Goal: Information Seeking & Learning: Learn about a topic

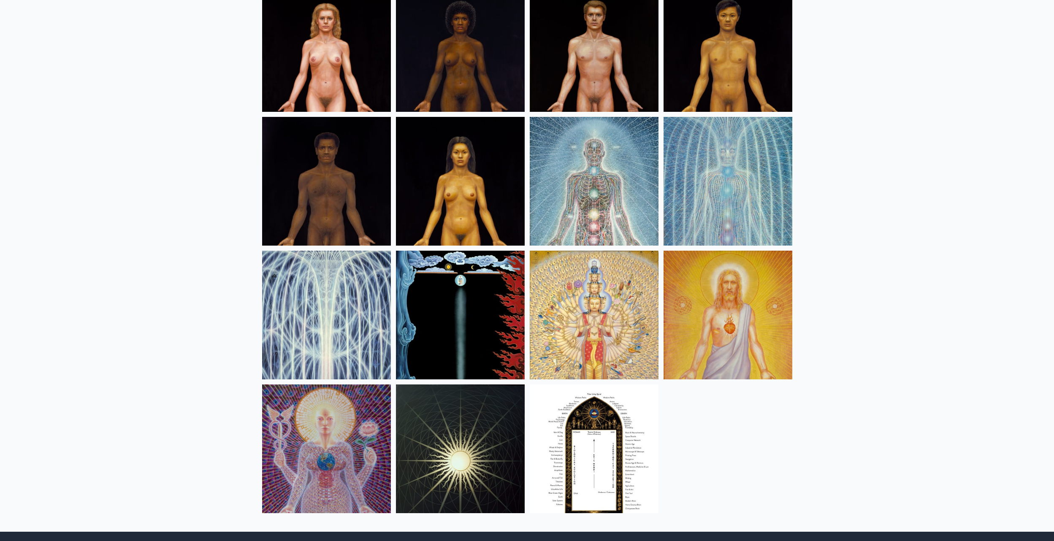
scroll to position [464, 0]
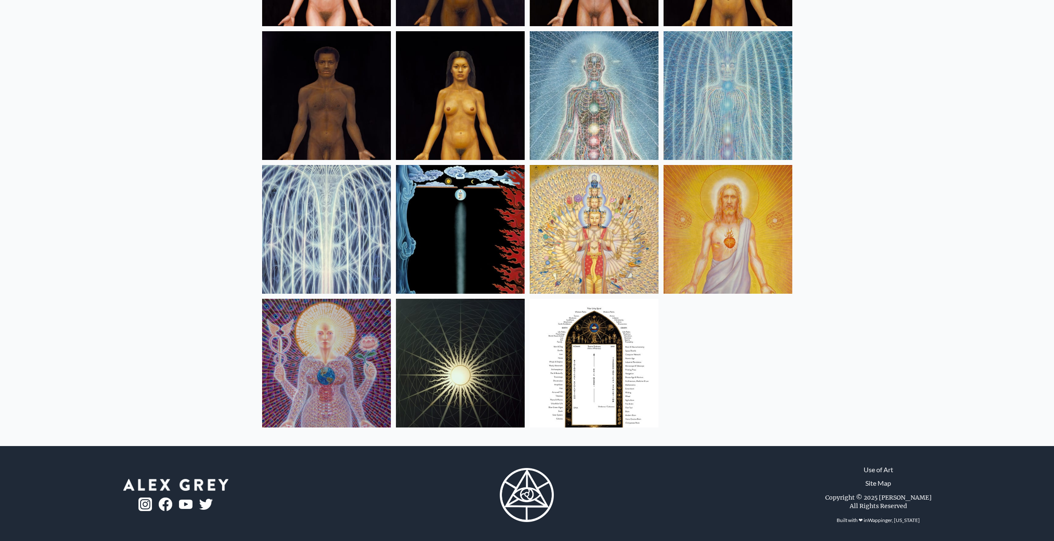
click at [590, 198] on img at bounding box center [594, 229] width 129 height 129
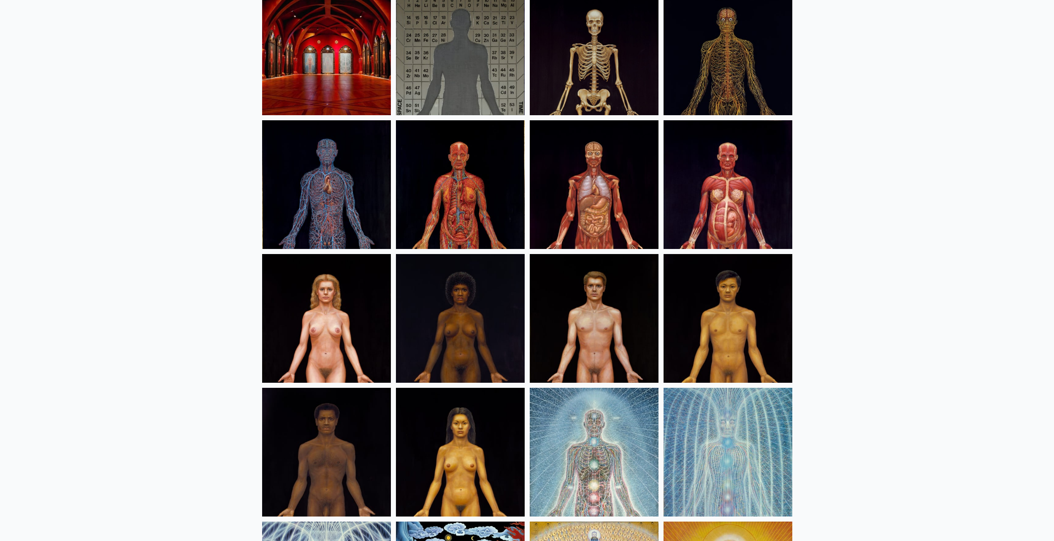
scroll to position [0, 0]
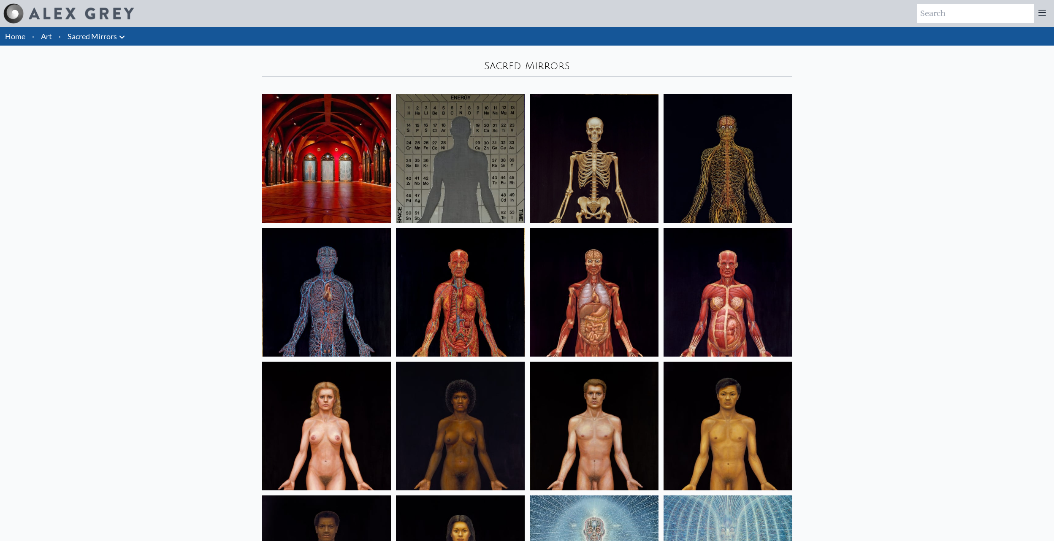
click at [344, 120] on img at bounding box center [326, 158] width 129 height 129
click at [496, 136] on img at bounding box center [460, 158] width 129 height 129
click at [585, 153] on img at bounding box center [594, 158] width 129 height 129
click at [720, 176] on img at bounding box center [728, 158] width 129 height 129
click at [376, 268] on img at bounding box center [326, 292] width 129 height 129
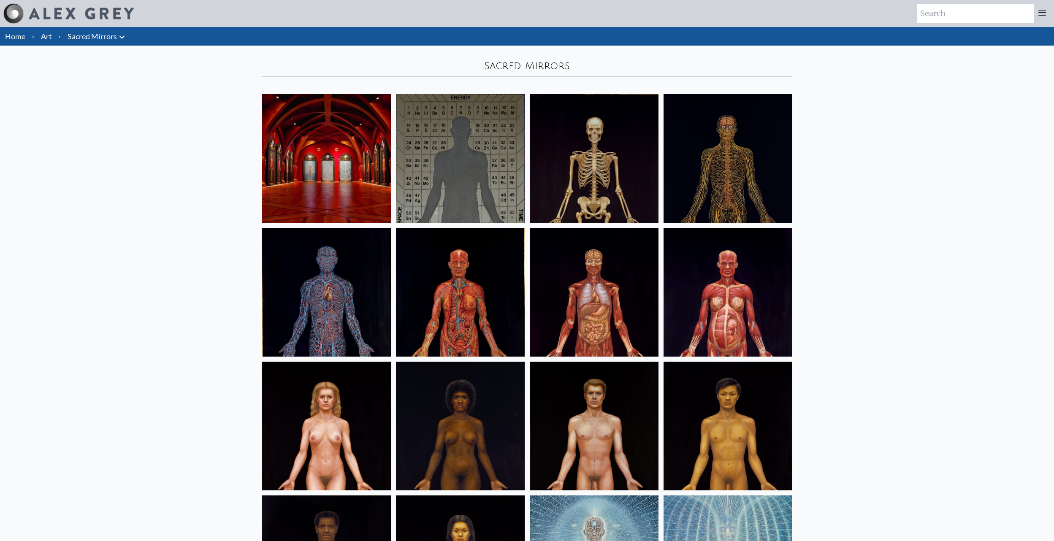
click at [460, 271] on img at bounding box center [460, 292] width 129 height 129
click at [576, 265] on img at bounding box center [594, 292] width 129 height 129
click at [711, 278] on img at bounding box center [728, 292] width 129 height 129
click at [327, 409] on img at bounding box center [326, 426] width 129 height 129
click at [479, 391] on img at bounding box center [460, 426] width 129 height 129
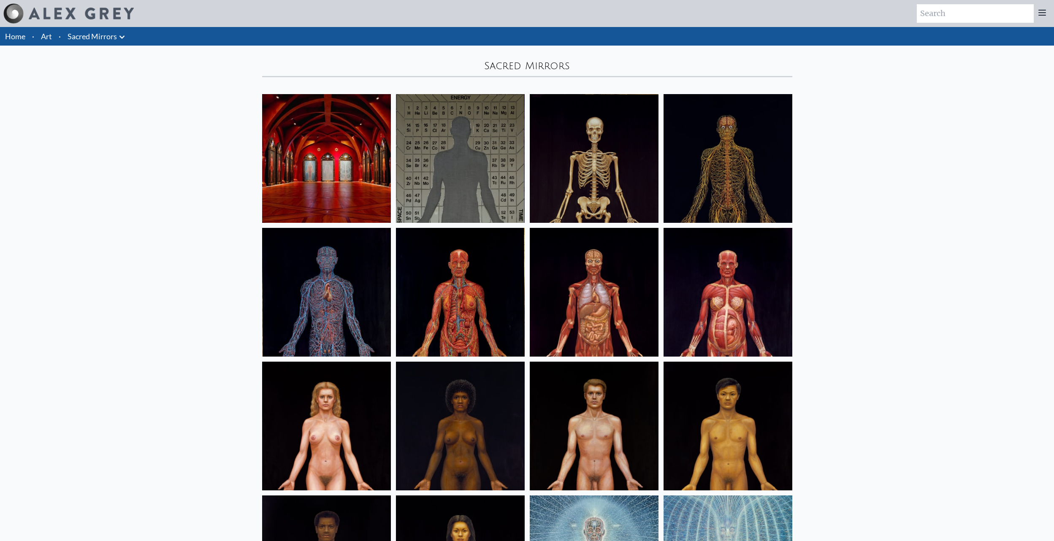
click at [584, 386] on img at bounding box center [594, 426] width 129 height 129
click at [779, 416] on img at bounding box center [728, 426] width 129 height 129
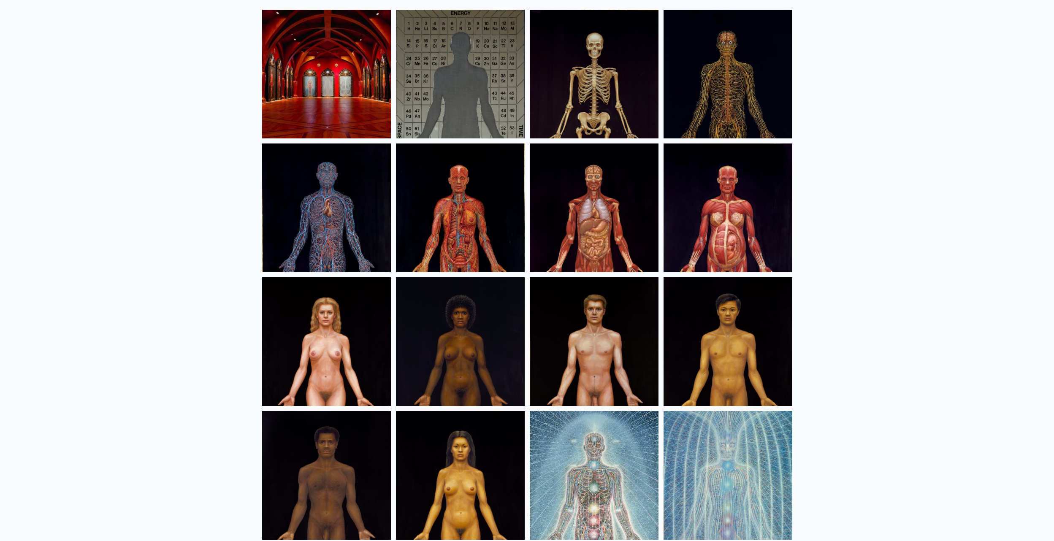
click at [370, 437] on img at bounding box center [326, 475] width 129 height 129
click at [468, 444] on img at bounding box center [460, 475] width 129 height 129
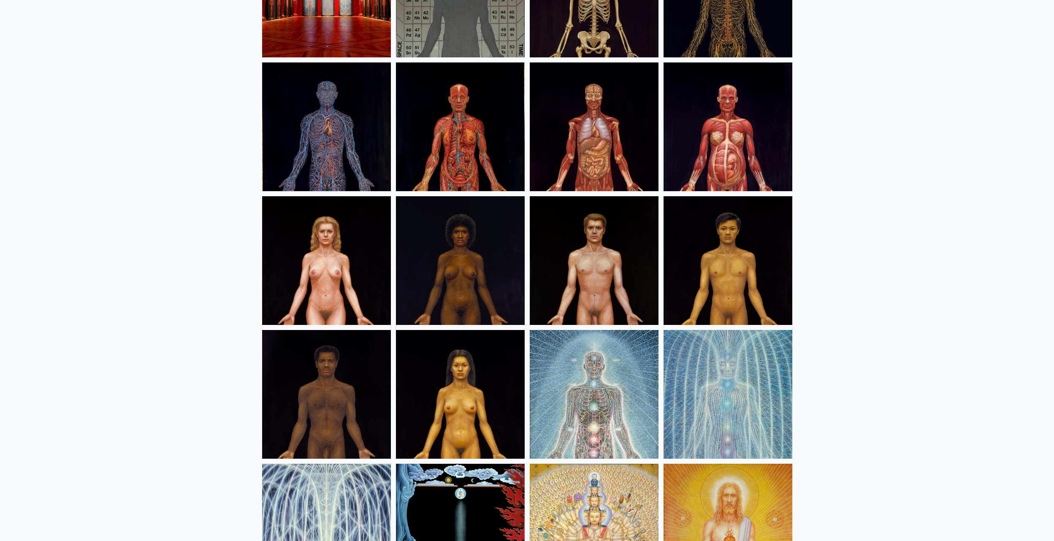
scroll to position [295, 0]
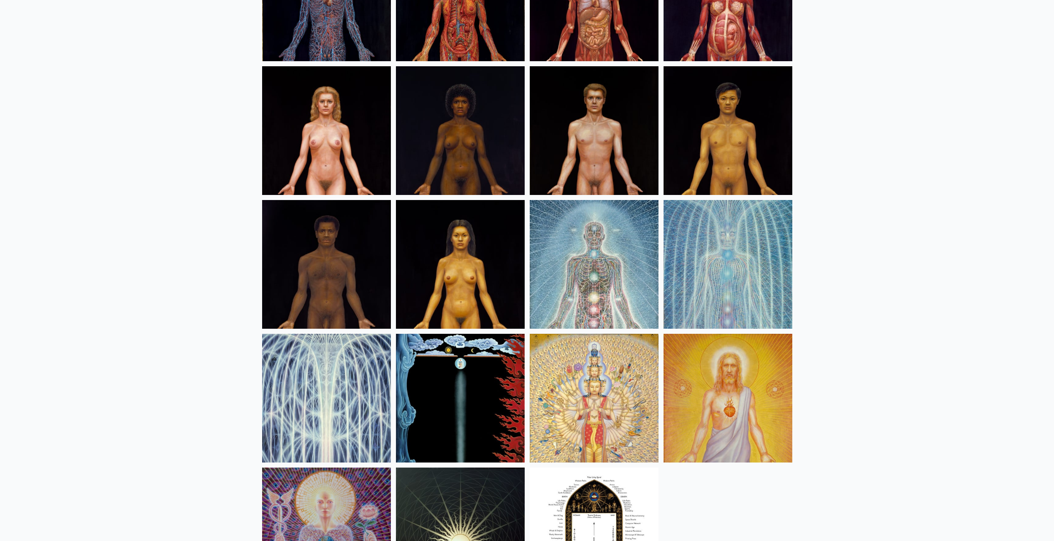
click at [597, 272] on img at bounding box center [594, 264] width 129 height 129
click at [750, 248] on img at bounding box center [728, 264] width 129 height 129
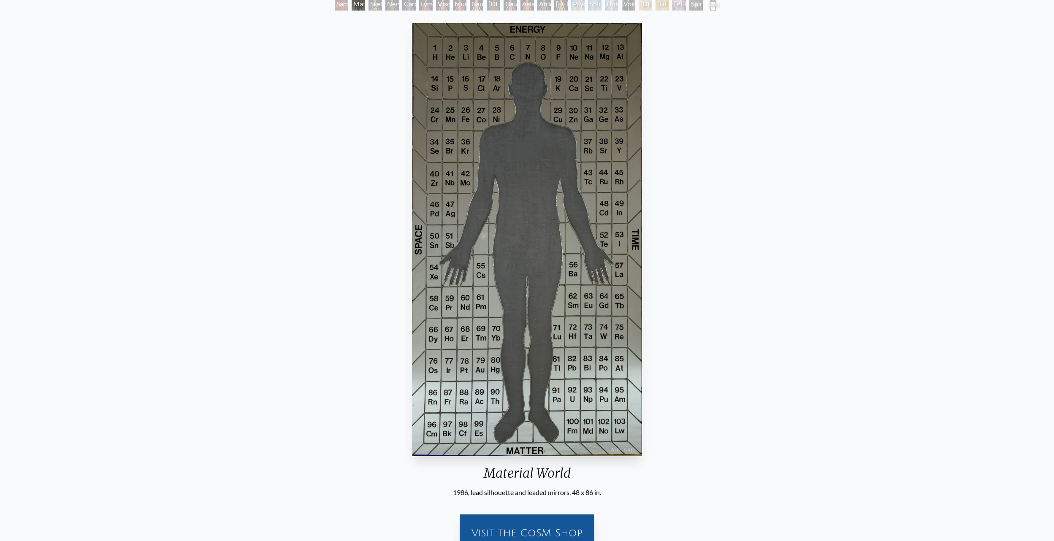
scroll to position [42, 0]
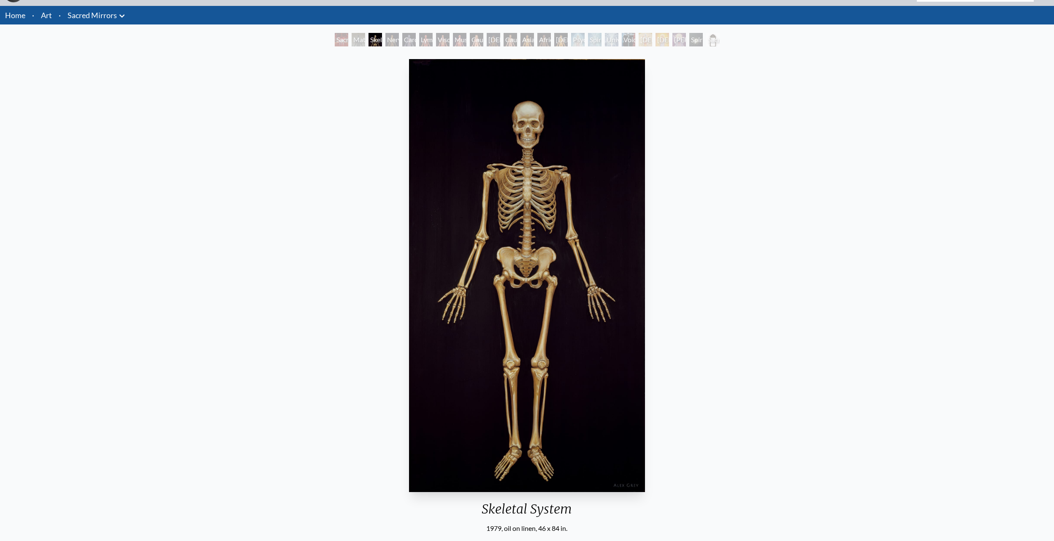
scroll to position [42, 0]
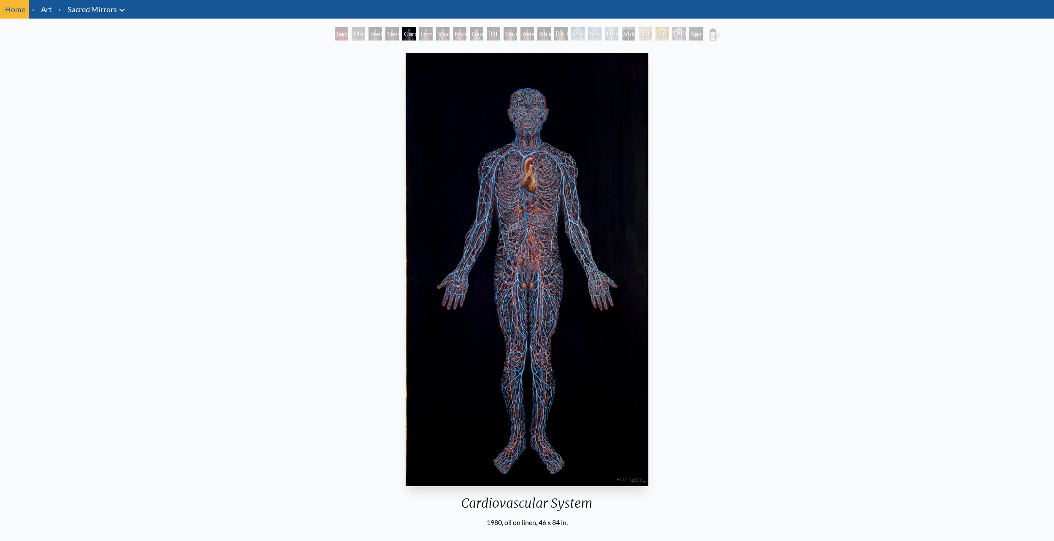
scroll to position [42, 0]
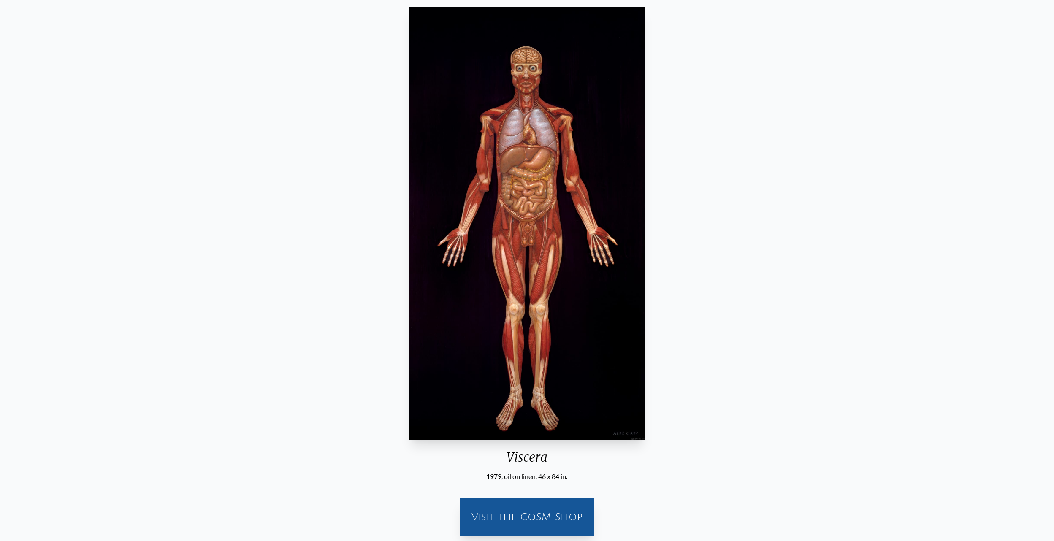
scroll to position [84, 0]
